Goal: Communication & Community: Answer question/provide support

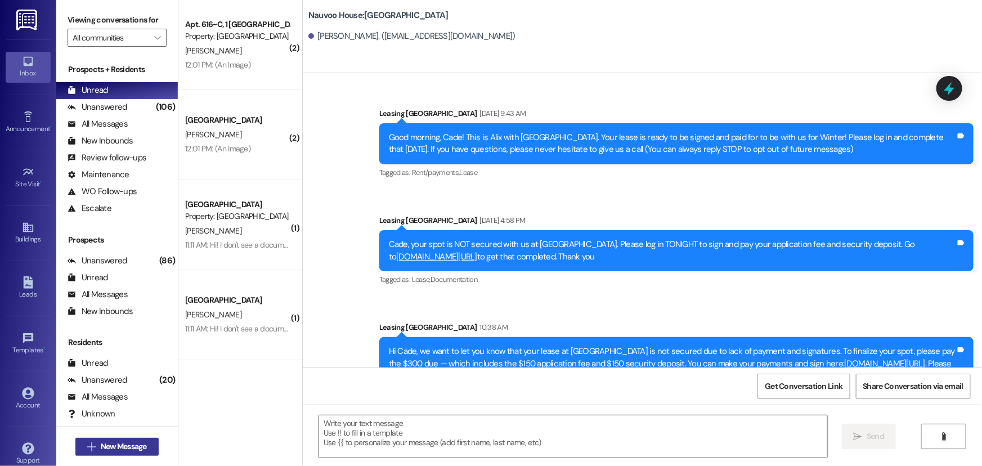
click at [123, 449] on span "New Message" at bounding box center [124, 447] width 46 height 12
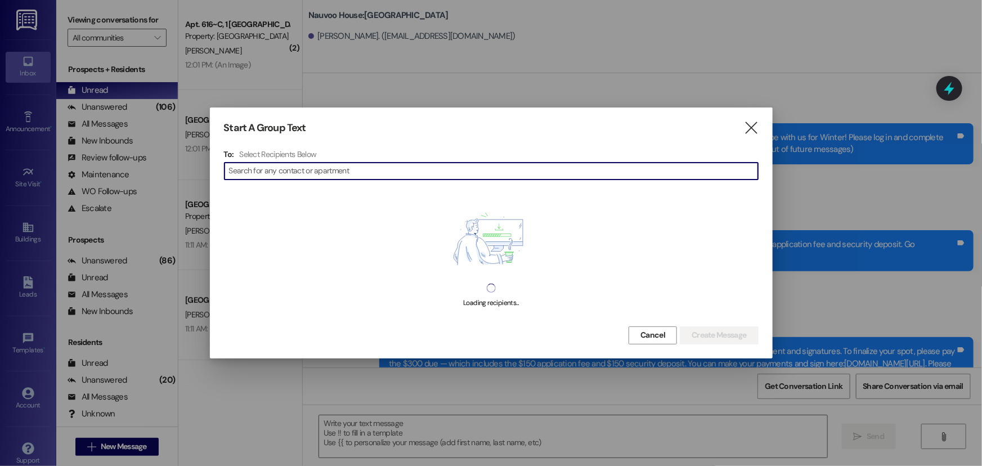
click at [400, 169] on input at bounding box center [493, 171] width 529 height 16
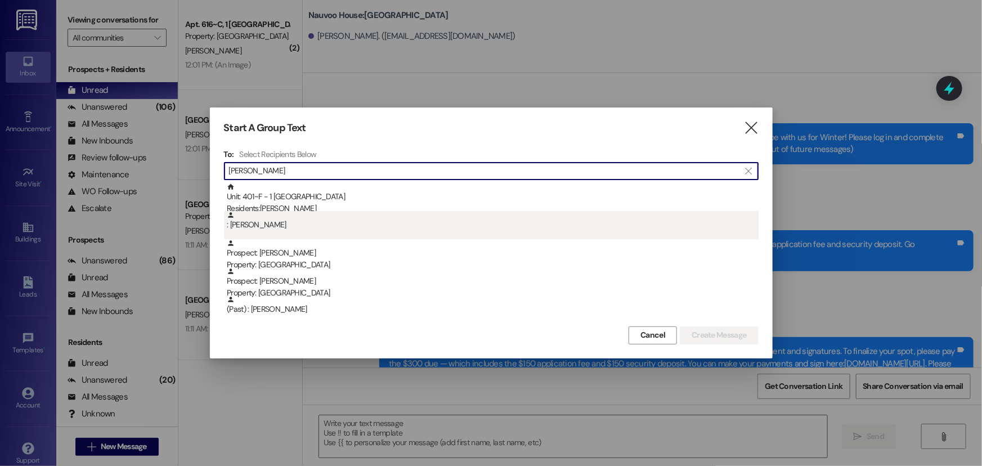
type input "bryant"
click at [501, 223] on div ": Brinlyn Bryant" at bounding box center [493, 221] width 532 height 20
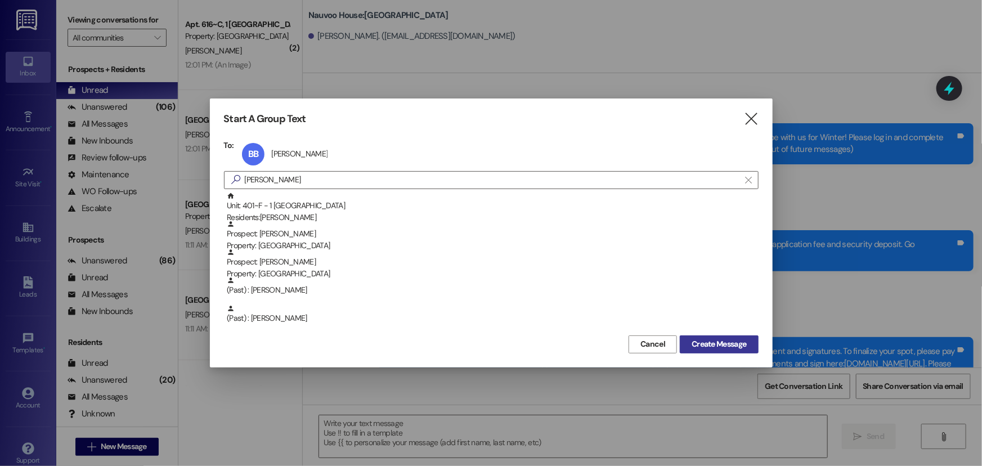
click at [717, 339] on span "Create Message" at bounding box center [719, 344] width 55 height 12
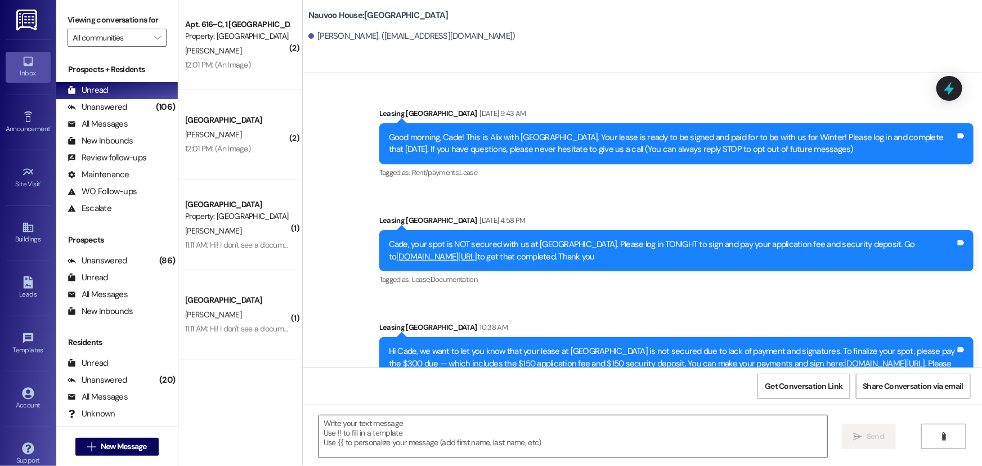
click at [432, 428] on textarea at bounding box center [573, 436] width 508 height 42
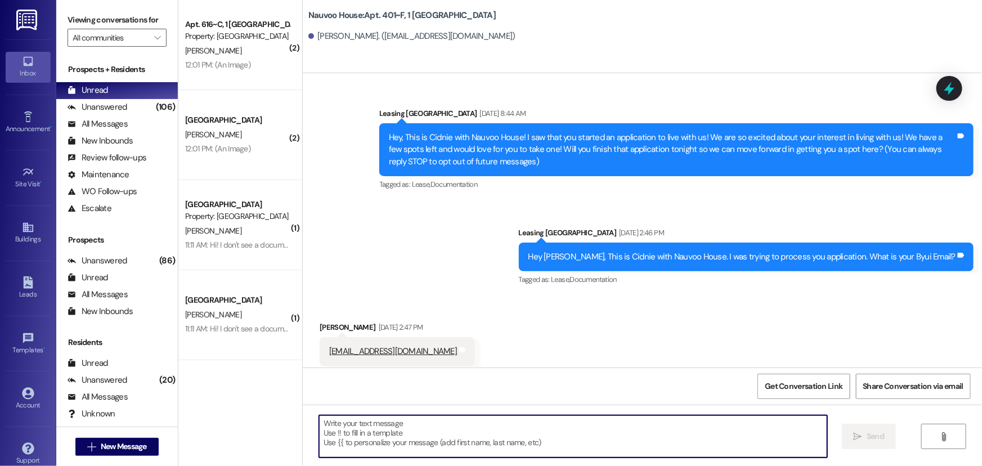
scroll to position [17483, 0]
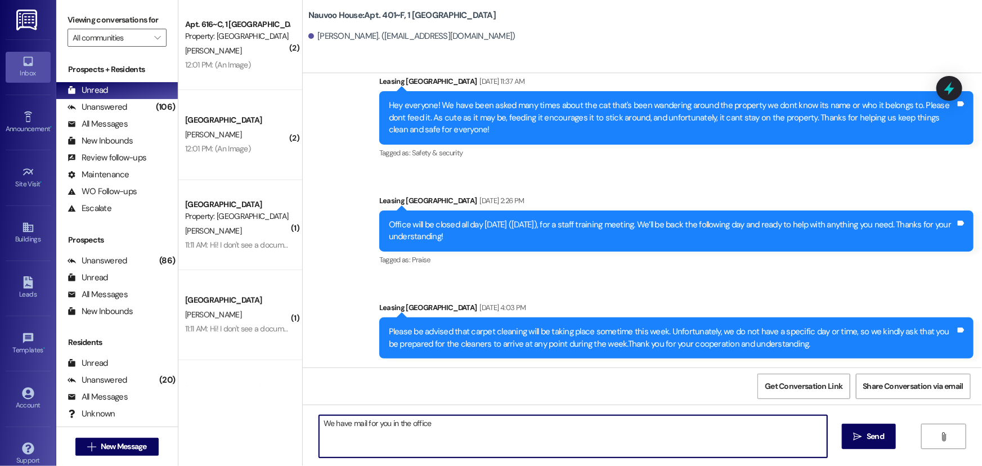
type textarea "We have mail for you in the office!"
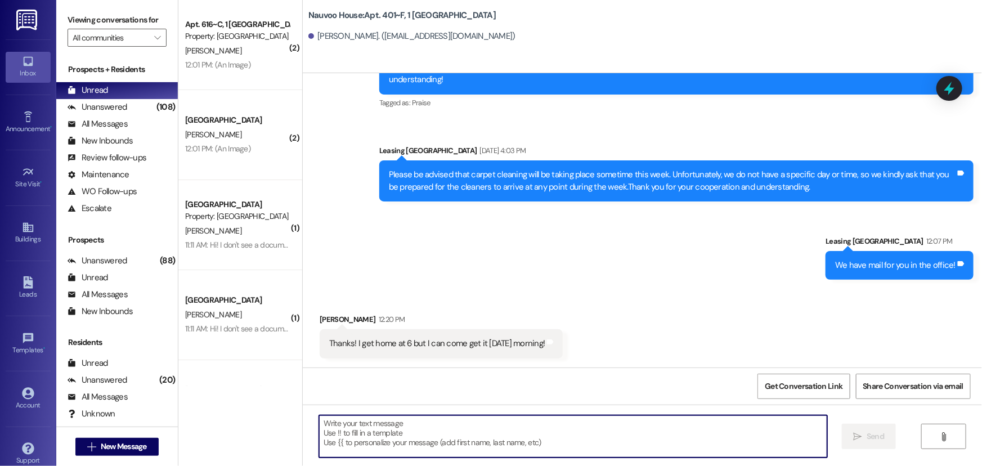
scroll to position [17640, 0]
click at [120, 445] on span "New Message" at bounding box center [124, 447] width 46 height 12
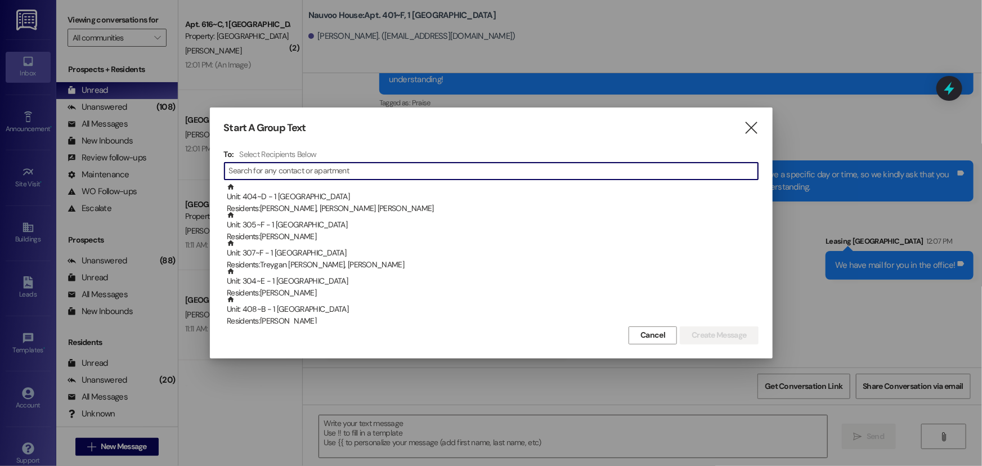
click at [289, 170] on input at bounding box center [493, 171] width 529 height 16
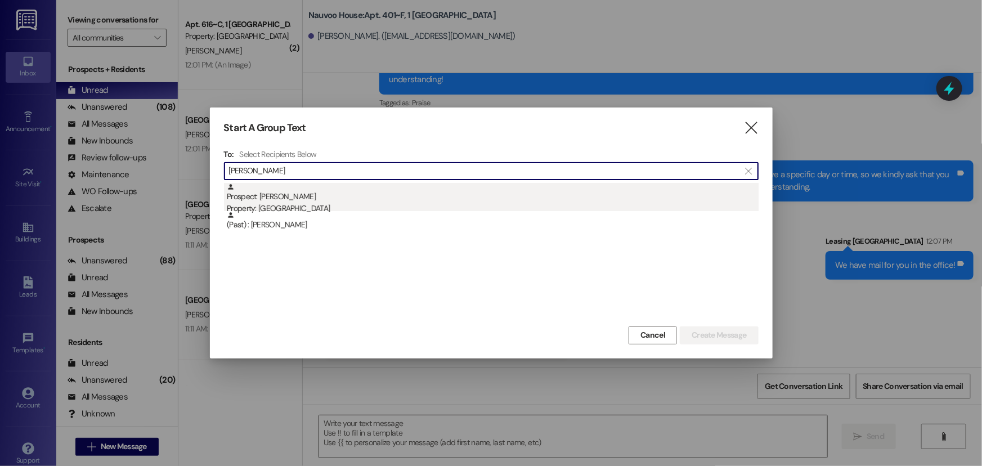
type input "dallin west"
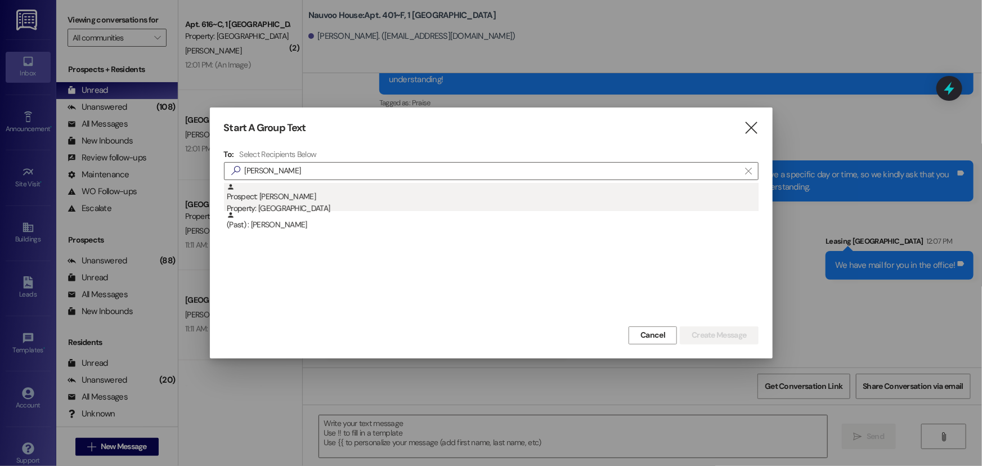
click at [284, 204] on div "Property: [GEOGRAPHIC_DATA]" at bounding box center [493, 209] width 532 height 12
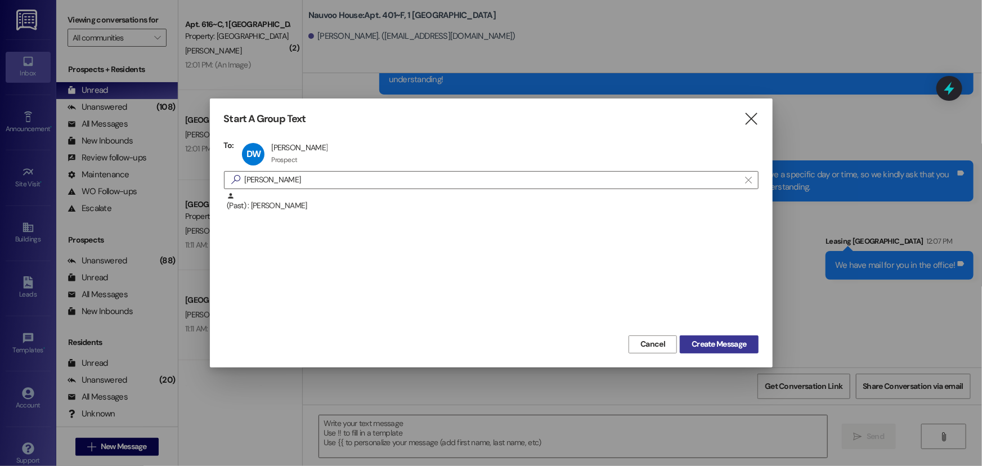
click at [699, 343] on span "Create Message" at bounding box center [719, 344] width 55 height 12
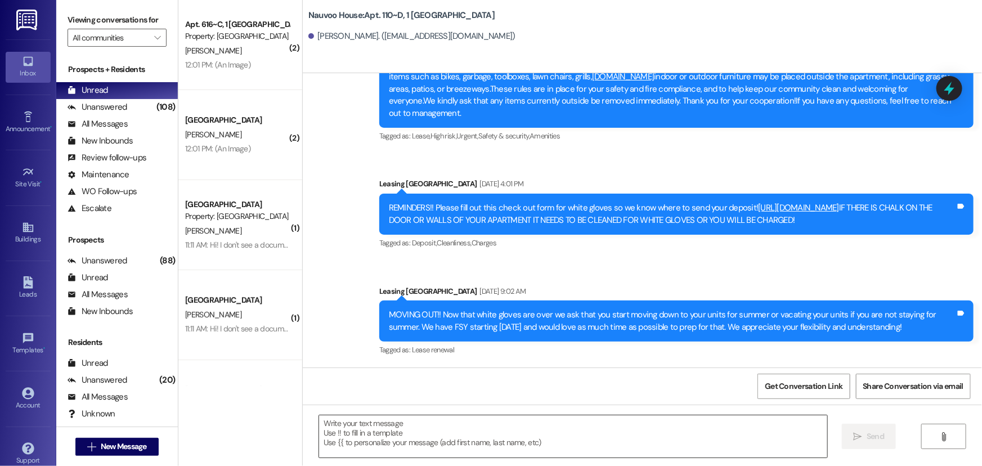
click at [375, 427] on textarea at bounding box center [573, 436] width 508 height 42
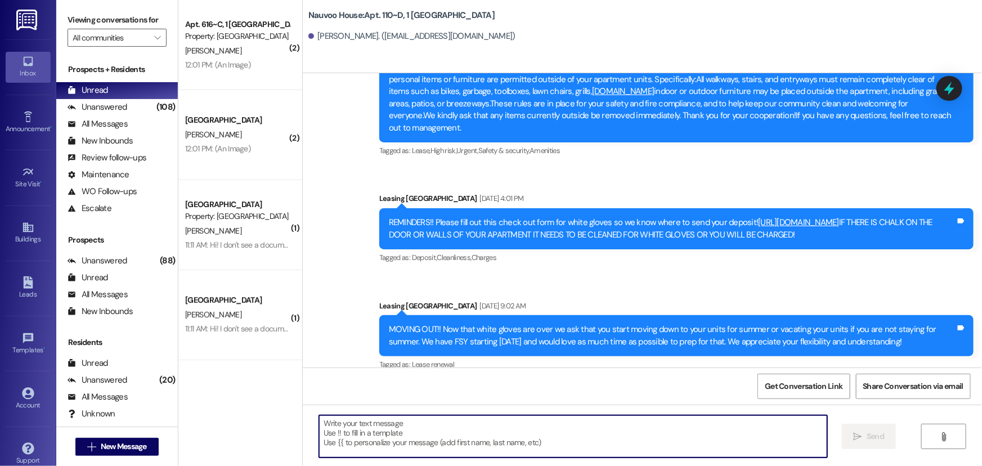
paste textarea "jordandajeu@gmail.com"
type textarea "jordandajeu@gmail.com Marc Jordan"
click at [876, 439] on span "Send" at bounding box center [875, 437] width 17 height 12
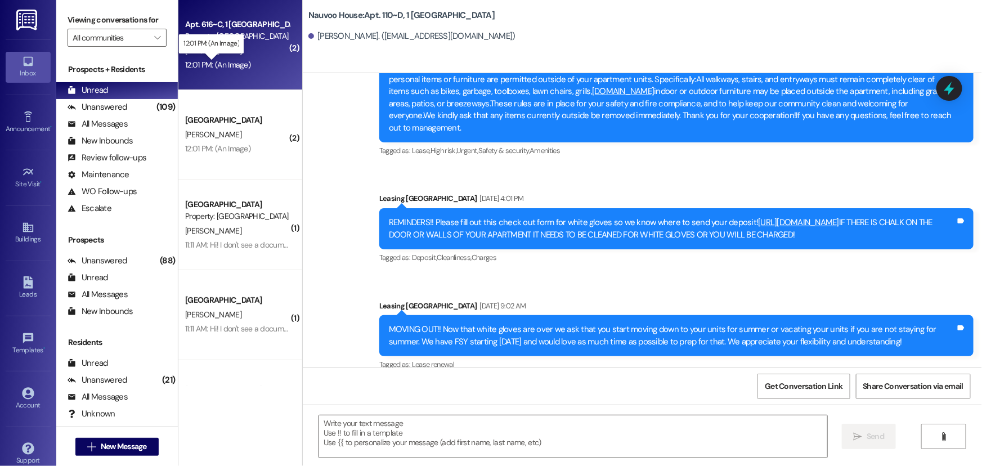
click at [236, 68] on div "12:01 PM: (An Image) 12:01 PM: (An Image)" at bounding box center [217, 65] width 65 height 10
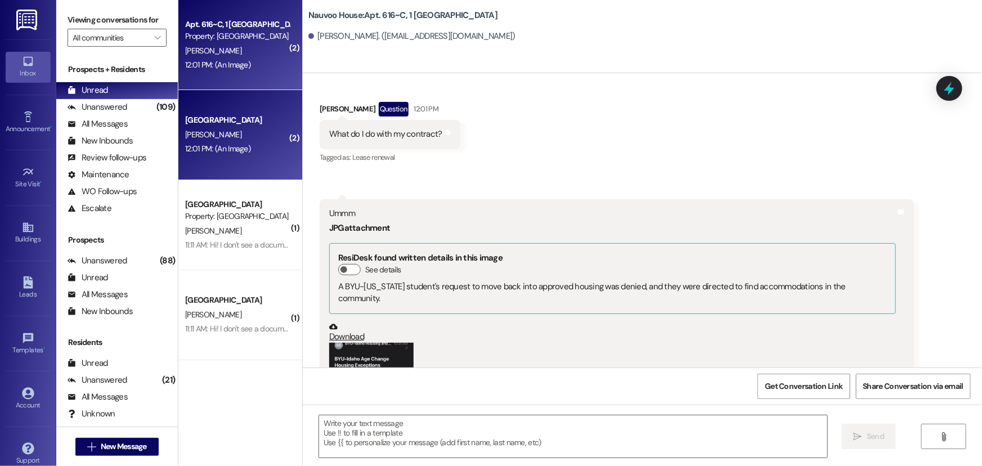
scroll to position [22437, 0]
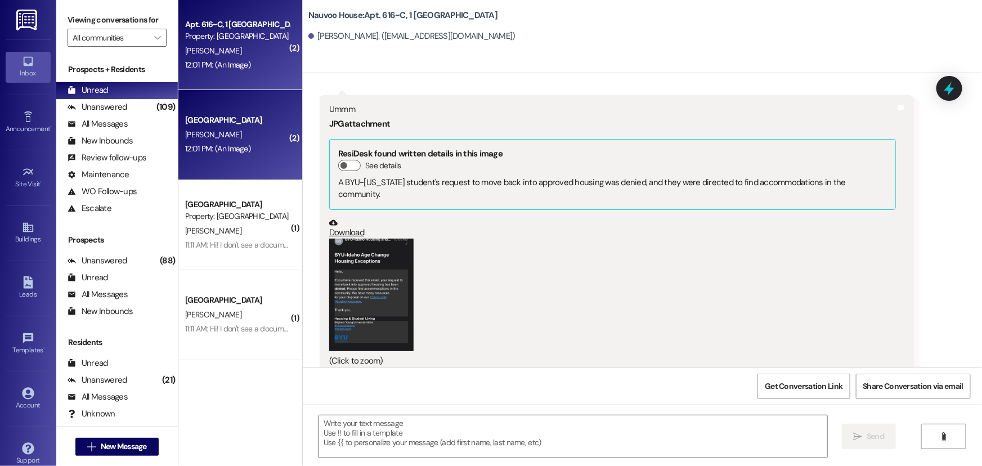
click at [358, 282] on button "Zoom image" at bounding box center [371, 295] width 84 height 113
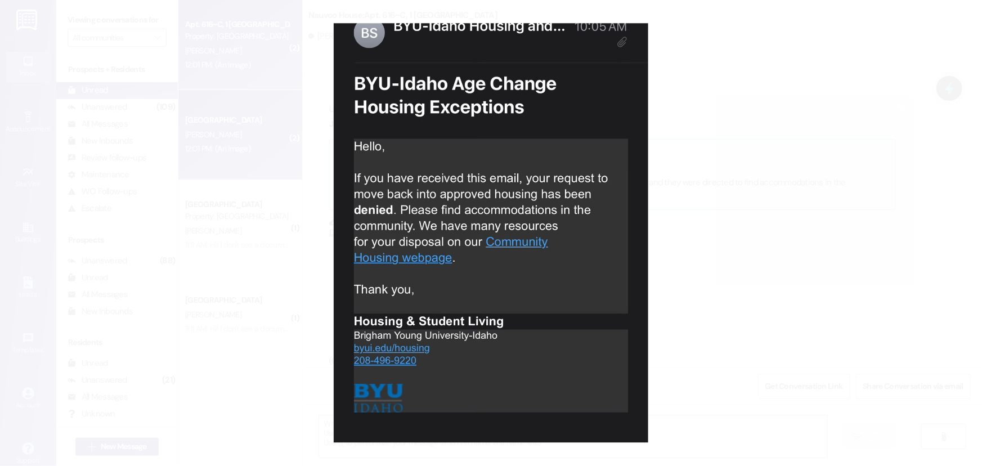
click at [295, 260] on button "Unzoom image" at bounding box center [491, 233] width 982 height 466
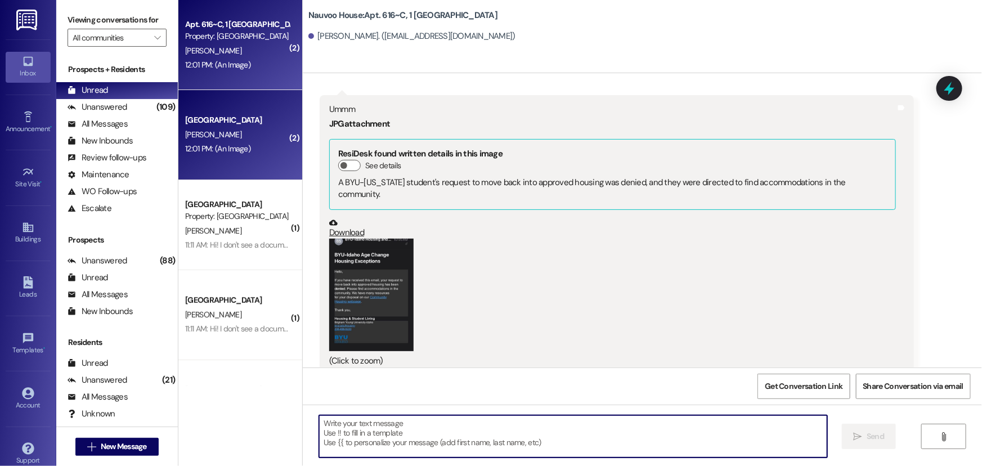
click at [352, 438] on textarea at bounding box center [573, 436] width 508 height 42
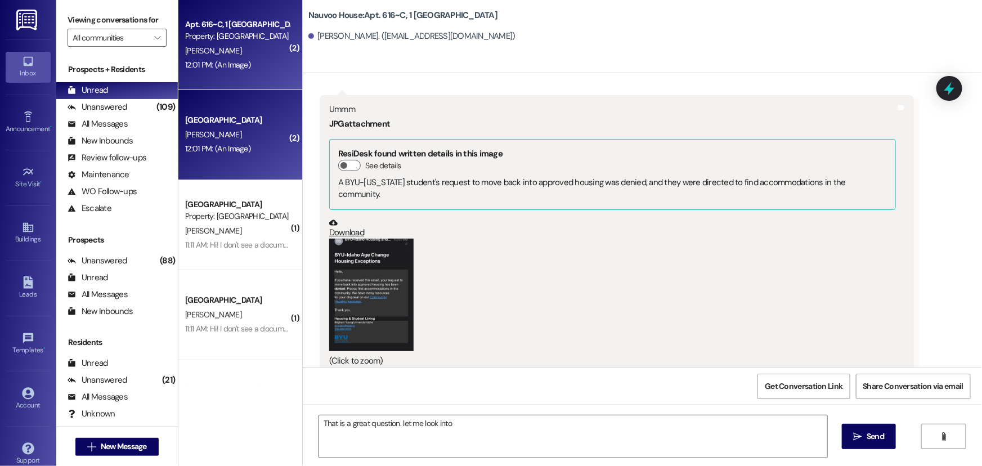
click at [366, 285] on button "Zoom image" at bounding box center [371, 295] width 84 height 113
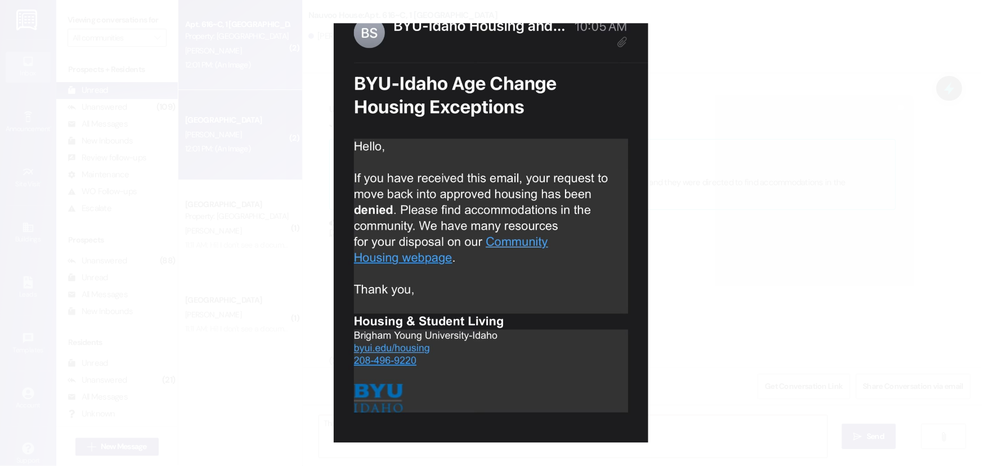
click at [270, 254] on button "Unzoom image" at bounding box center [491, 233] width 982 height 466
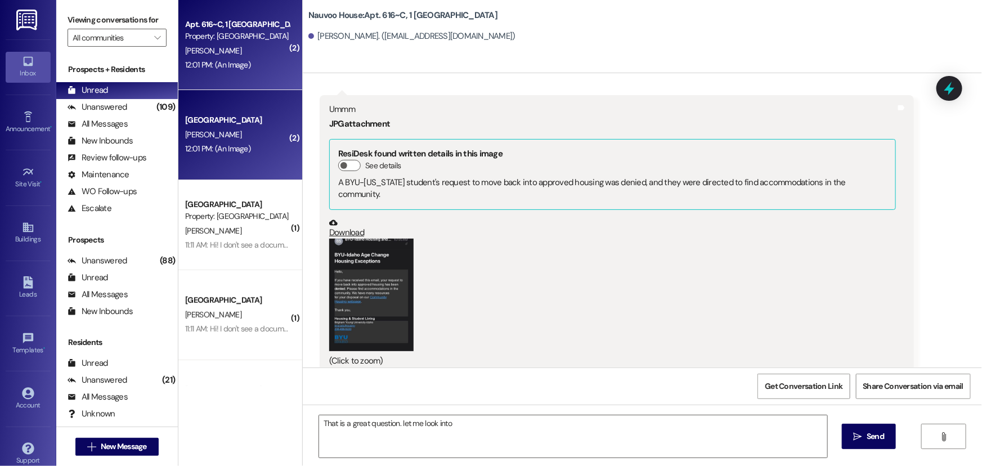
click at [370, 295] on button "Zoom image" at bounding box center [371, 295] width 84 height 113
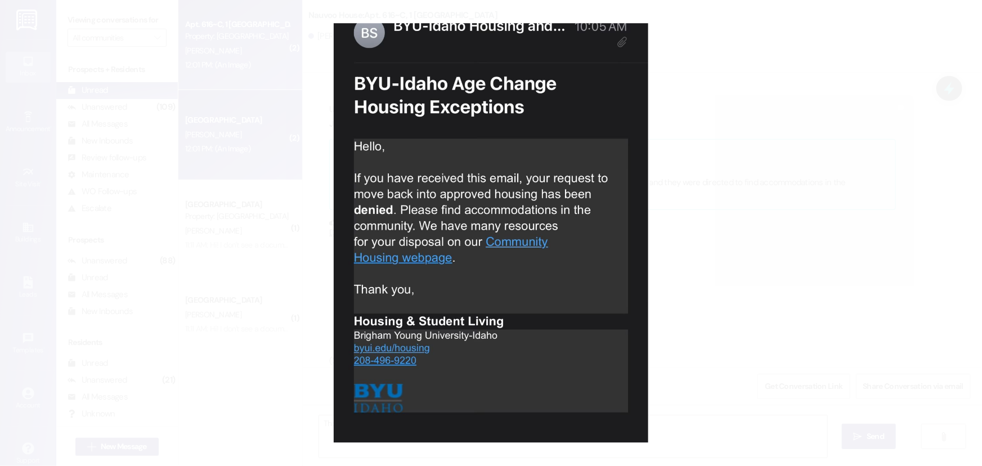
click at [337, 288] on button "Unzoom image" at bounding box center [491, 233] width 982 height 466
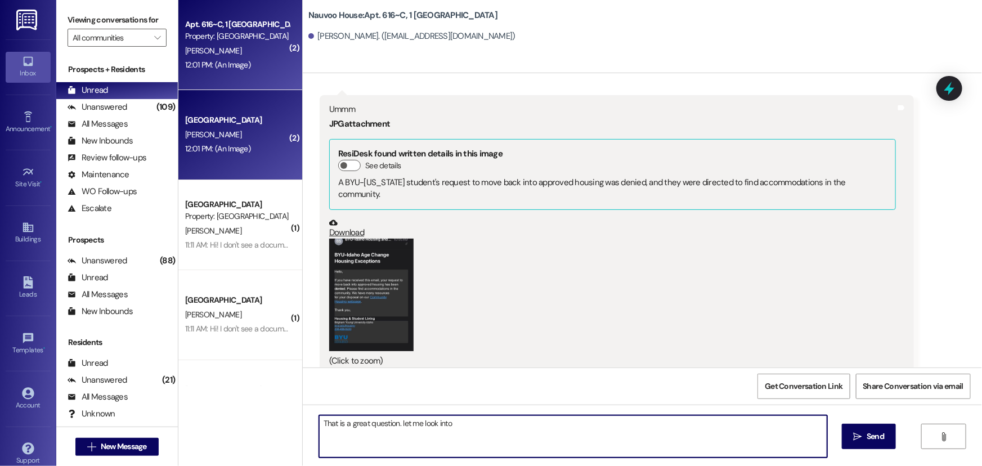
drag, startPoint x: 448, startPoint y: 422, endPoint x: 396, endPoint y: 426, distance: 51.9
click at [396, 426] on textarea "That is a great question. let me look into" at bounding box center [573, 436] width 508 height 42
click at [401, 422] on textarea "That is a great question! You will need to sell your contract." at bounding box center [573, 436] width 508 height 42
type textarea "That is a great question! At this time, you will need to sell your contract."
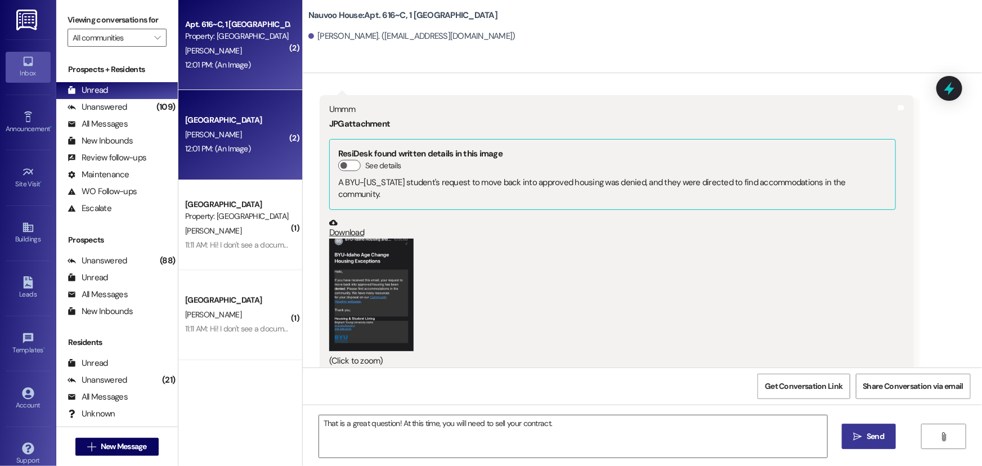
click at [872, 435] on span "Send" at bounding box center [875, 437] width 17 height 12
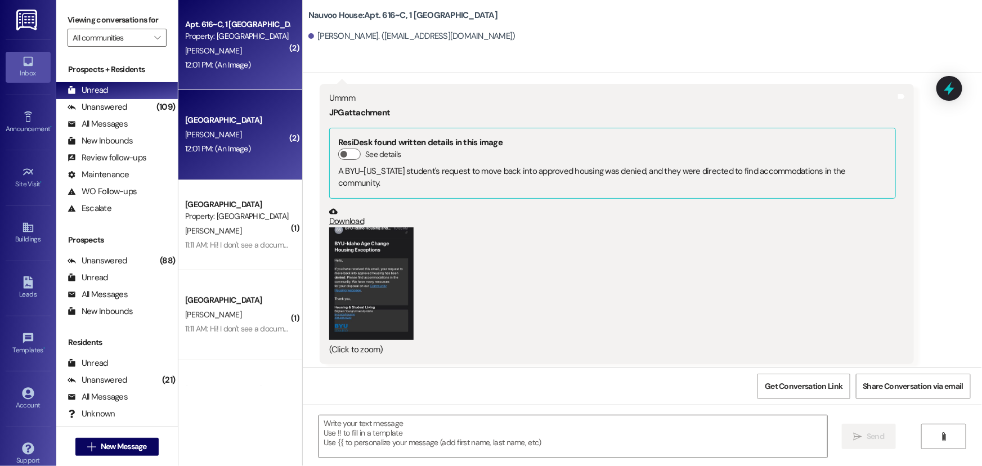
scroll to position [22516, 0]
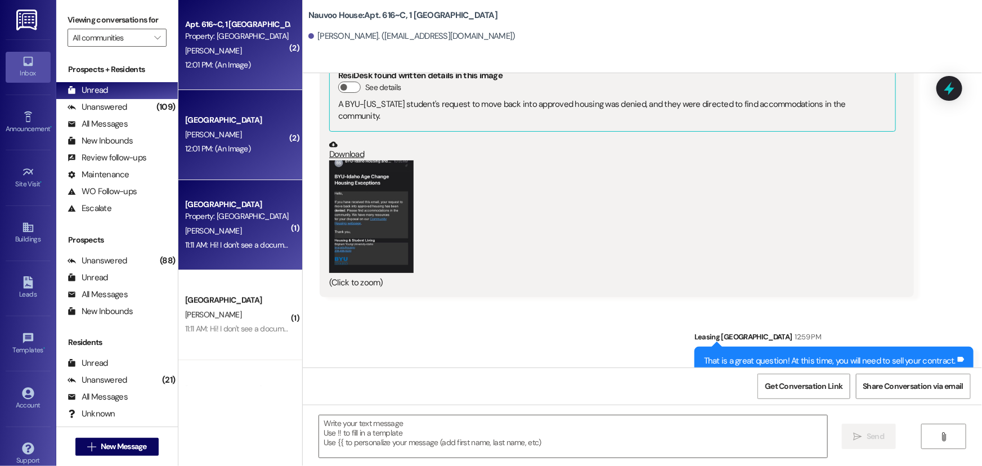
click at [225, 245] on div "11:11 AM: Hi! I don't see a document on my portal to sign 11:11 AM: Hi! I don't…" at bounding box center [273, 245] width 176 height 10
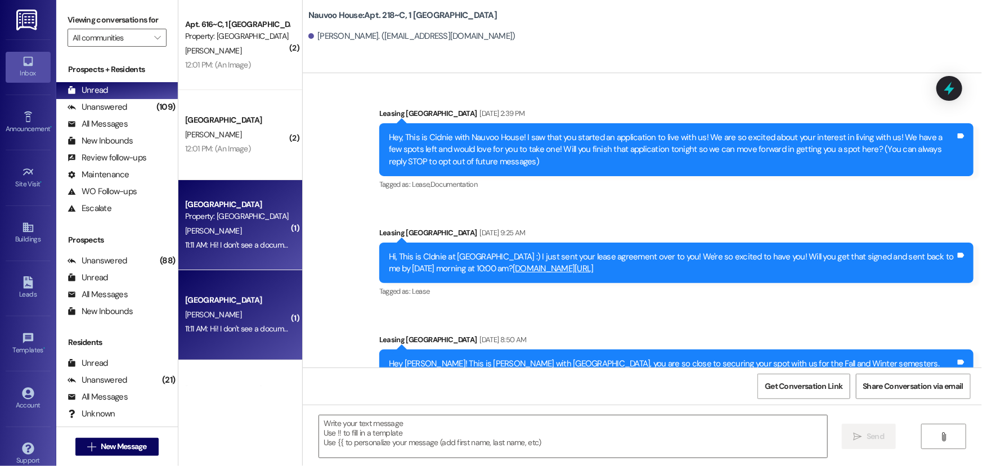
scroll to position [19735, 0]
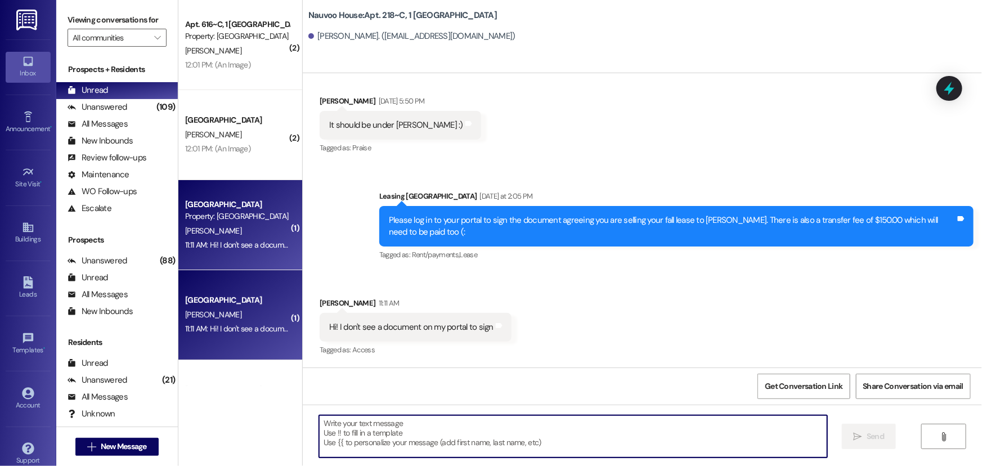
click at [334, 434] on textarea at bounding box center [573, 436] width 508 height 42
type textarea "Be sure you are looking at the right semester"
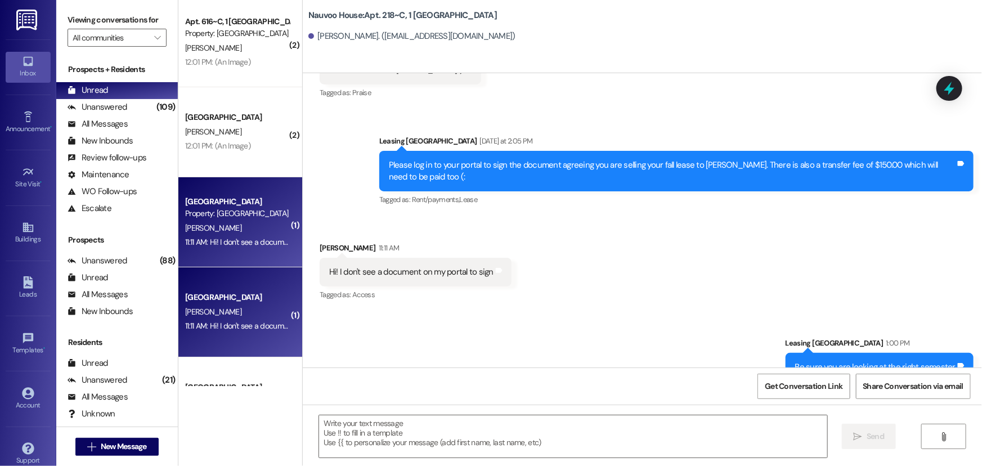
scroll to position [0, 0]
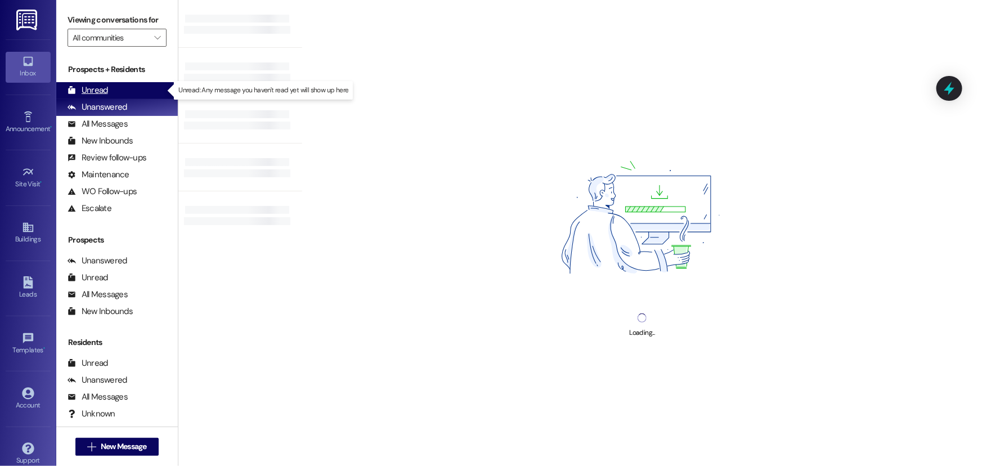
click at [117, 96] on div "Unread (0)" at bounding box center [117, 90] width 122 height 17
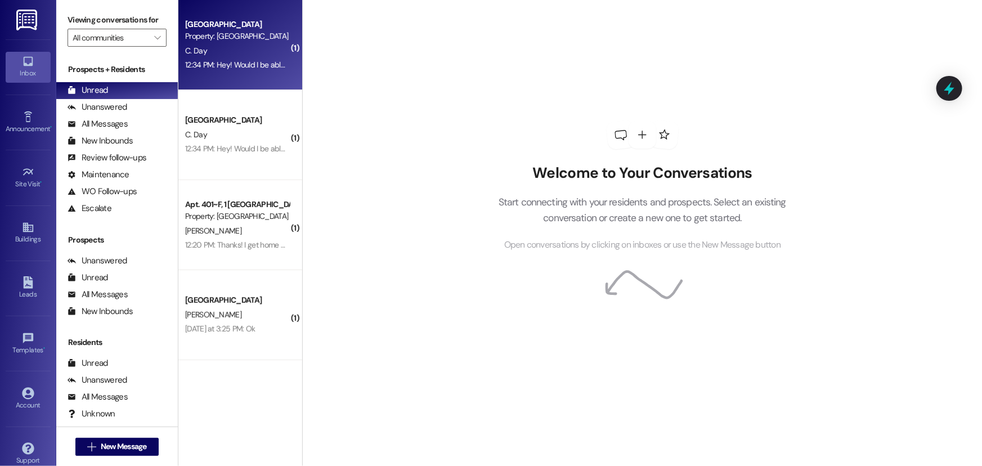
click at [204, 50] on div "C. Day" at bounding box center [237, 51] width 106 height 14
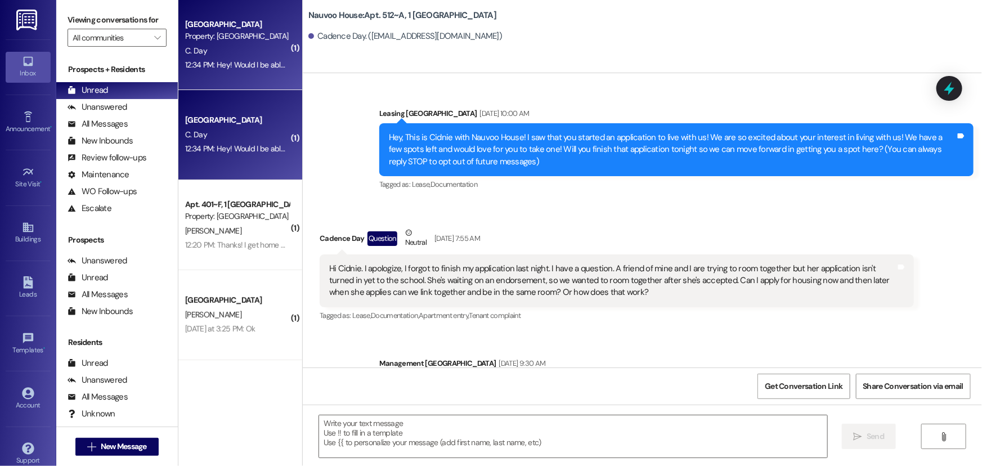
scroll to position [19724, 0]
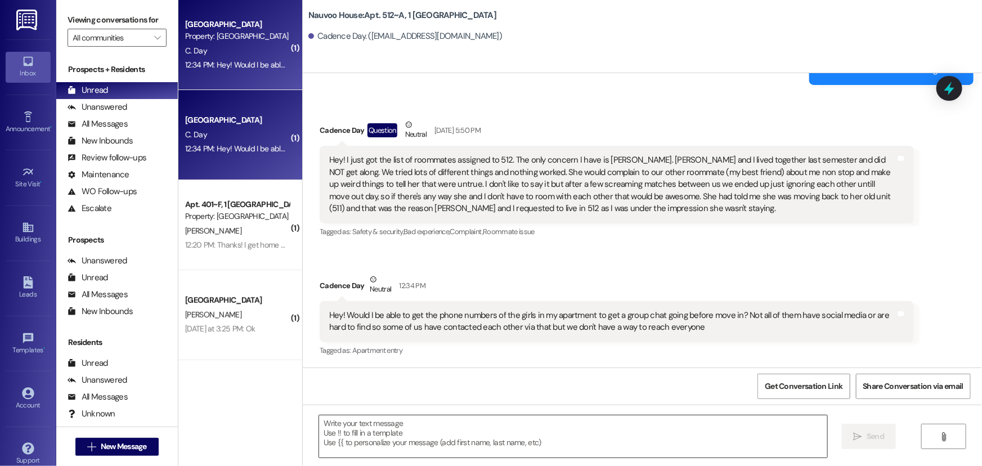
click at [368, 447] on textarea at bounding box center [573, 436] width 508 height 42
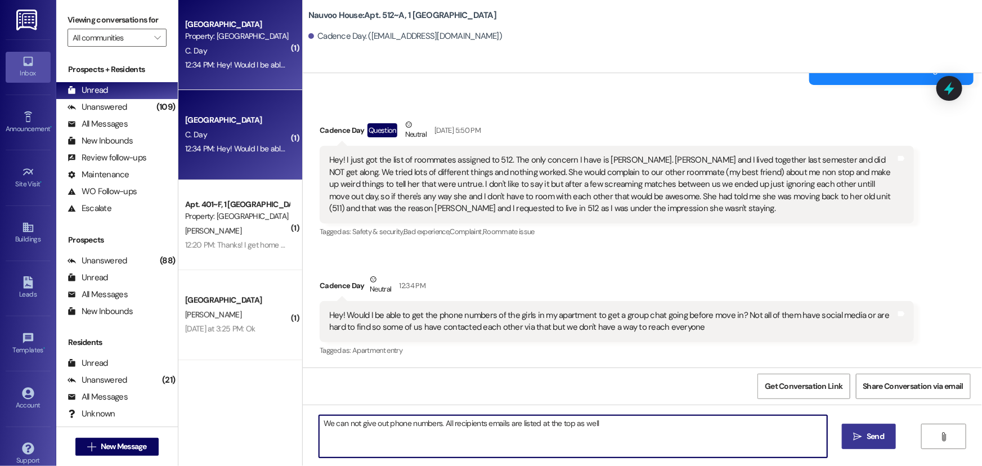
type textarea "We can not give out phone numbers. All recipients emails are listed at the top …"
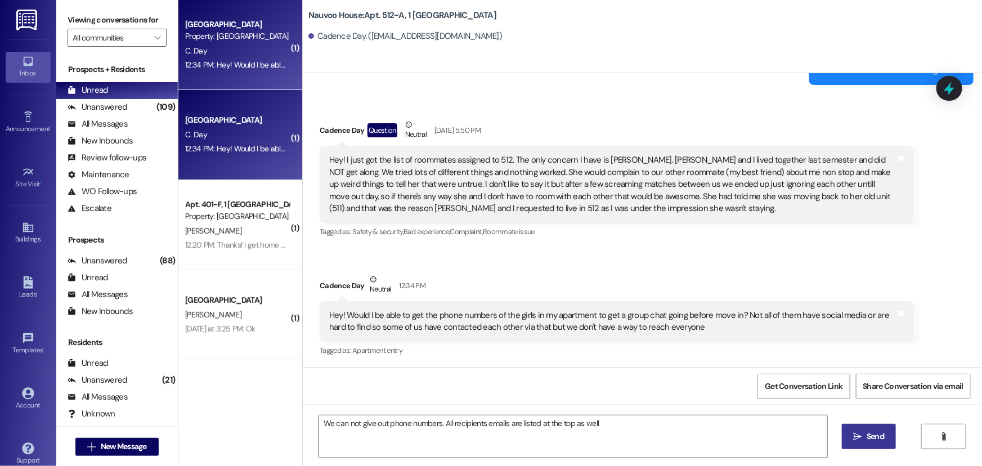
click at [854, 439] on icon "" at bounding box center [858, 436] width 8 height 9
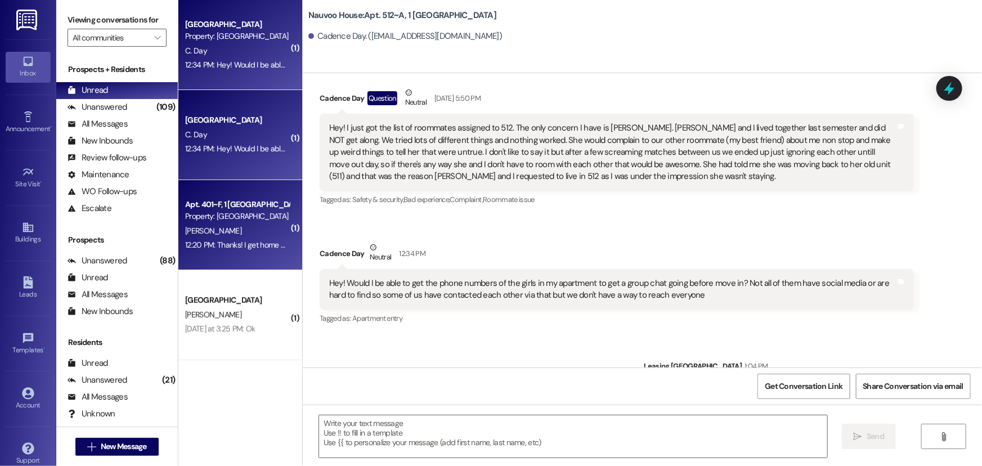
click at [223, 233] on div "B. Bryant" at bounding box center [237, 231] width 106 height 14
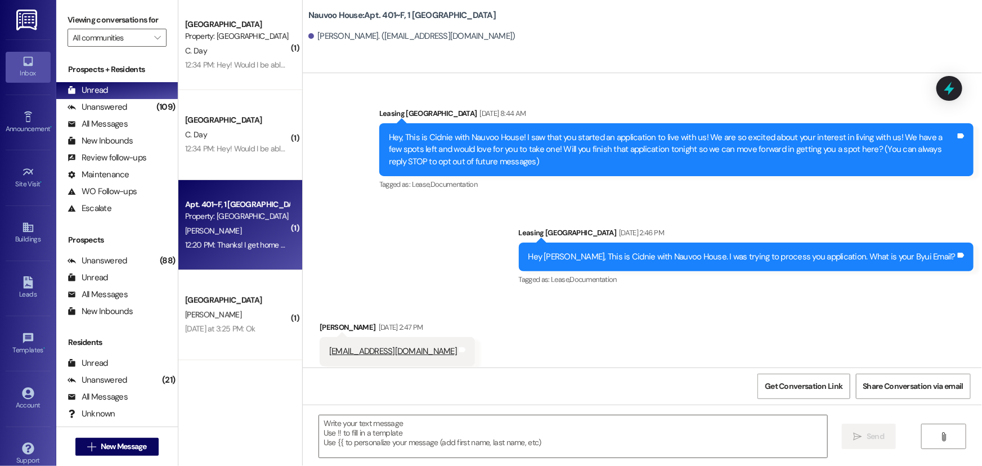
scroll to position [17656, 0]
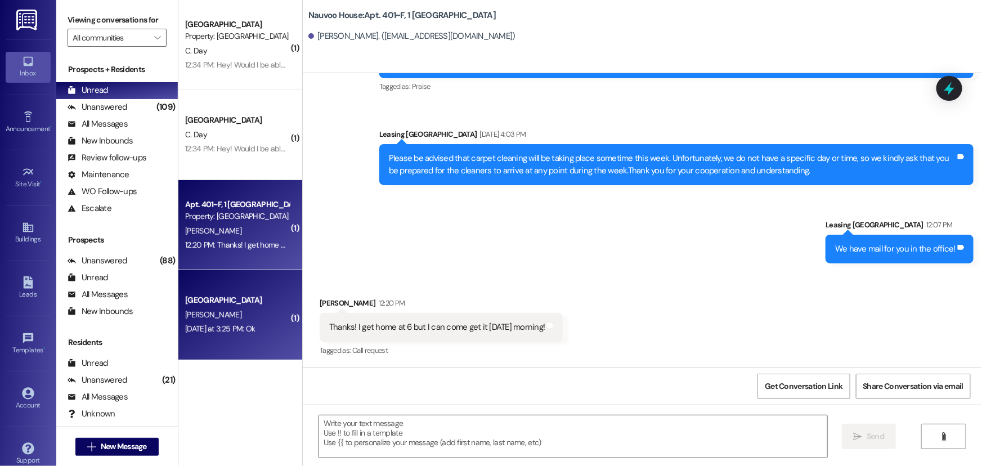
click at [264, 305] on div "[GEOGRAPHIC_DATA]" at bounding box center [237, 300] width 104 height 12
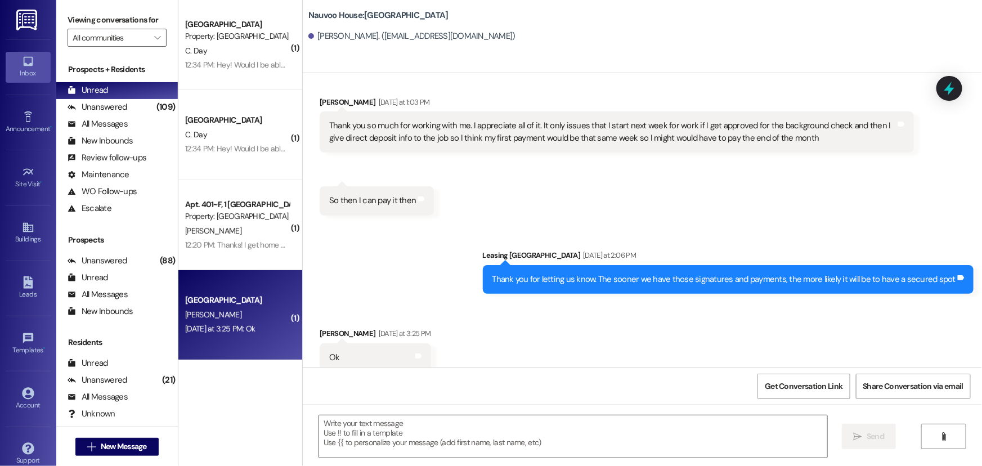
scroll to position [1909, 0]
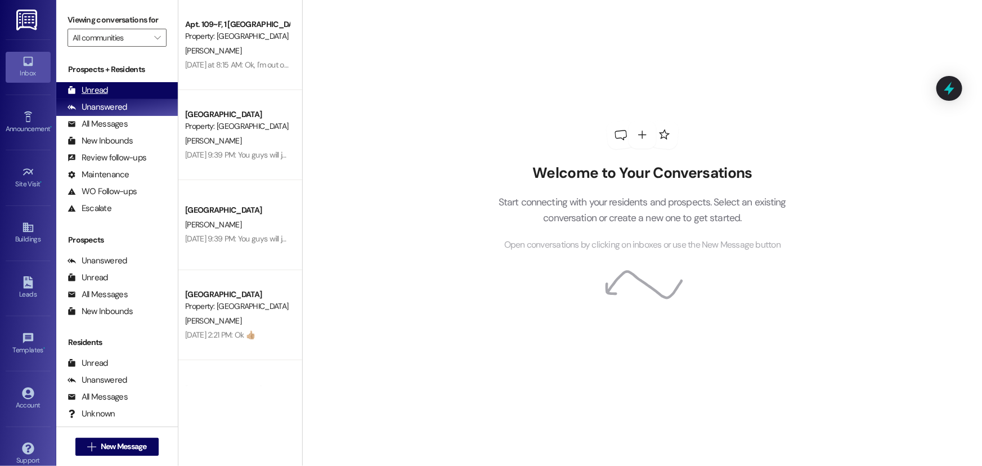
click at [117, 83] on div "Unread (0)" at bounding box center [117, 90] width 122 height 17
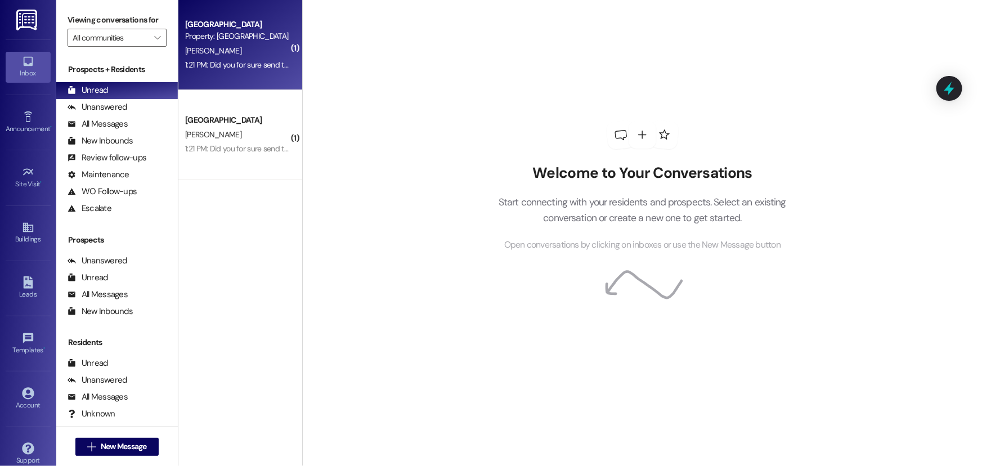
click at [205, 57] on div "[PERSON_NAME]" at bounding box center [237, 51] width 106 height 14
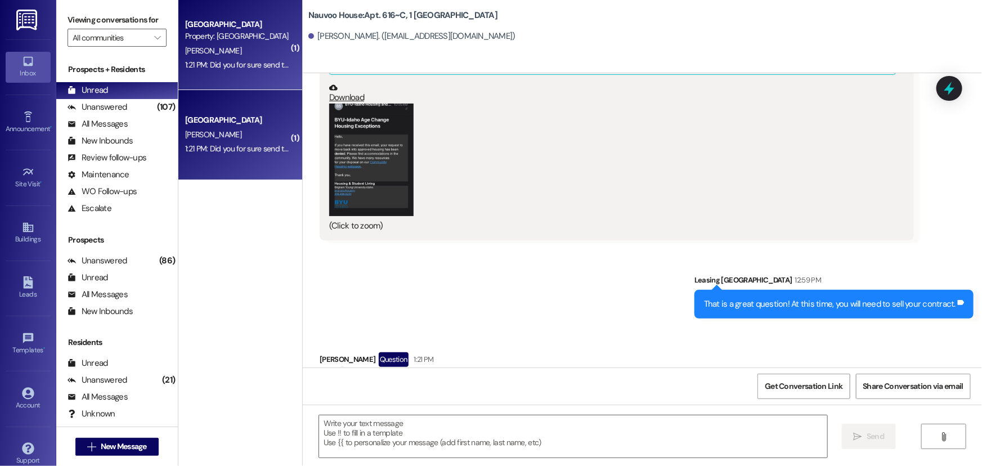
scroll to position [22578, 0]
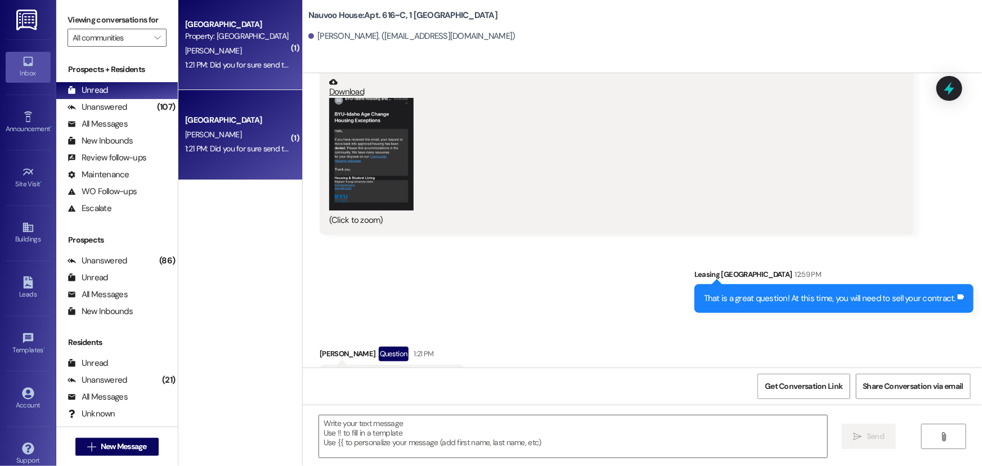
click at [365, 113] on button "Zoom image" at bounding box center [371, 154] width 84 height 113
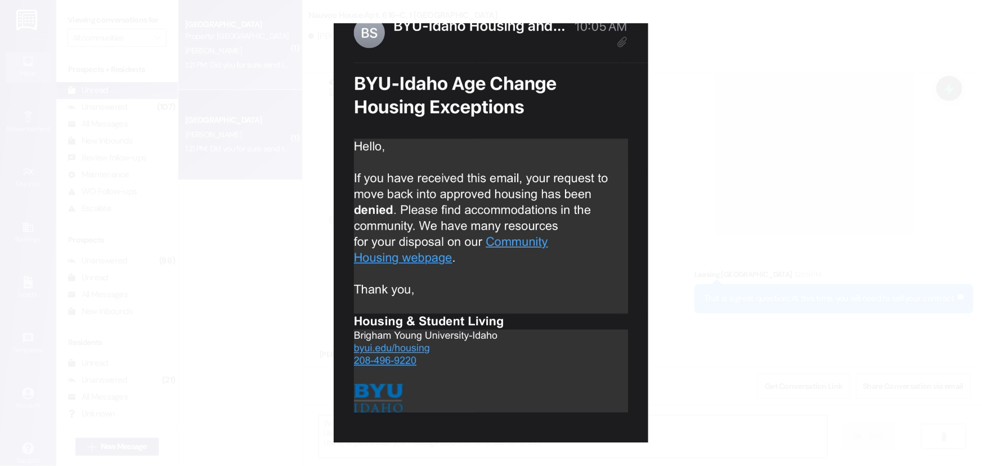
click at [258, 250] on button "Unzoom image" at bounding box center [491, 233] width 982 height 466
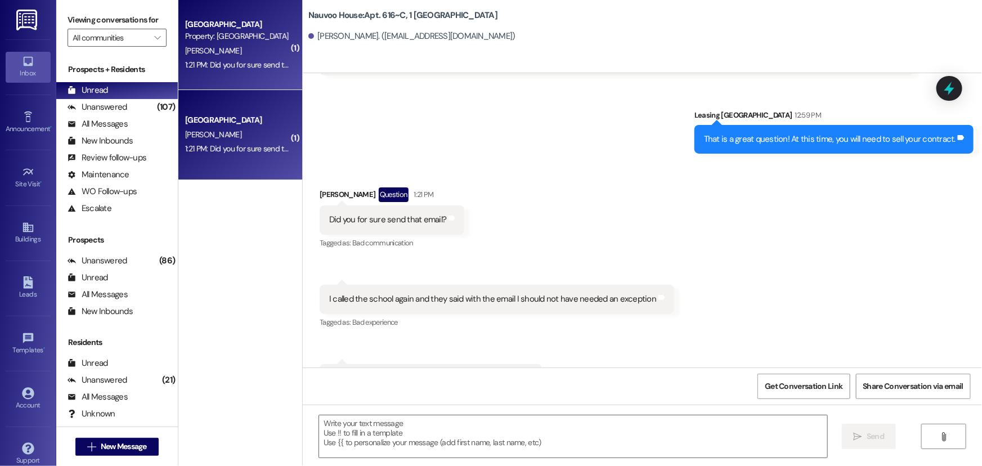
scroll to position [22834, 0]
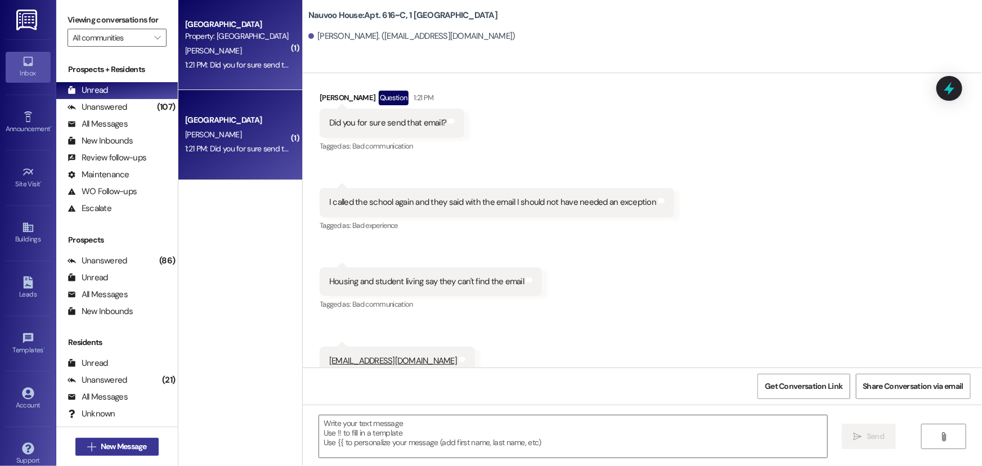
click at [129, 449] on span "New Message" at bounding box center [124, 447] width 46 height 12
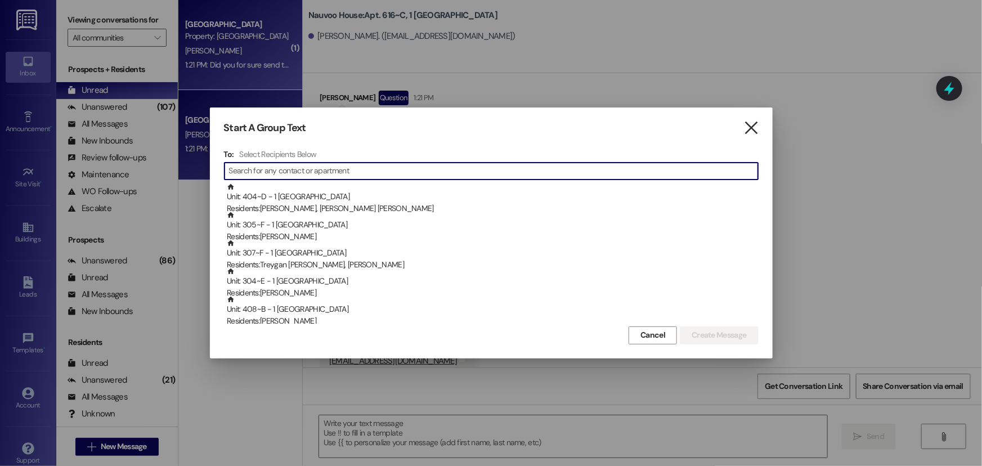
click at [749, 132] on icon "" at bounding box center [751, 128] width 15 height 12
